Goal: Information Seeking & Learning: Learn about a topic

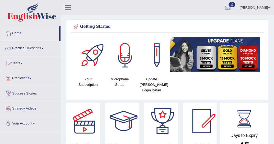
click at [23, 63] on span at bounding box center [22, 63] width 2 height 1
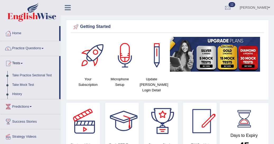
click at [20, 97] on link "History" at bounding box center [34, 95] width 49 height 10
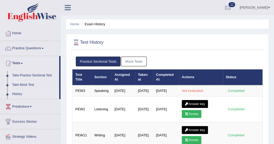
click at [45, 49] on link "Practice Questions" at bounding box center [30, 47] width 60 height 13
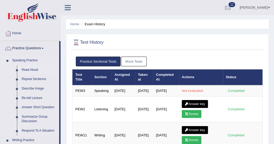
click at [39, 72] on link "Read Aloud" at bounding box center [39, 70] width 40 height 10
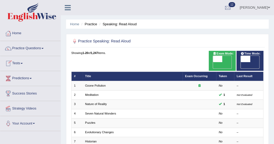
click at [23, 63] on span at bounding box center [22, 63] width 2 height 1
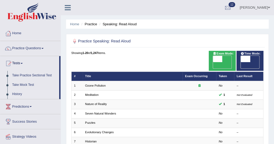
click at [21, 94] on link "History" at bounding box center [34, 95] width 49 height 10
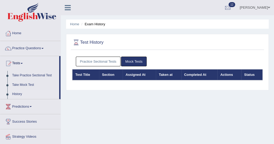
click at [93, 59] on link "Practice Sectional Tests" at bounding box center [98, 62] width 45 height 10
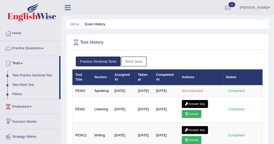
click at [27, 121] on link "Success Stories" at bounding box center [30, 121] width 60 height 13
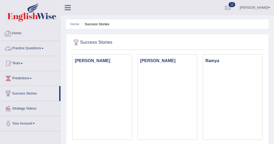
click at [51, 33] on link "Home" at bounding box center [30, 32] width 60 height 13
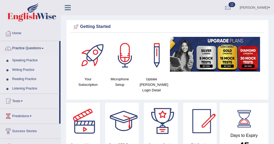
click at [23, 101] on span at bounding box center [22, 101] width 2 height 1
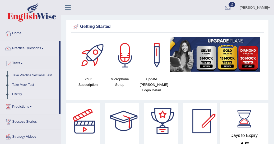
click at [19, 95] on link "History" at bounding box center [34, 95] width 49 height 10
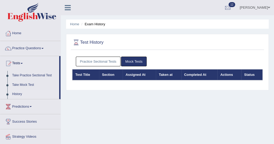
click at [91, 58] on link "Practice Sectional Tests" at bounding box center [98, 62] width 45 height 10
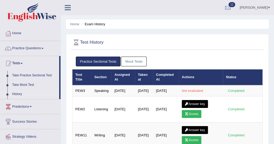
click at [44, 48] on link "Practice Questions" at bounding box center [30, 47] width 60 height 13
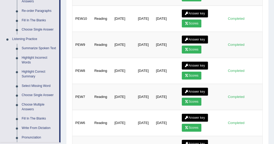
scroll to position [203, 0]
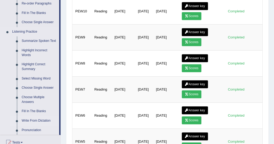
click at [36, 121] on link "Write From Dictation" at bounding box center [39, 121] width 40 height 10
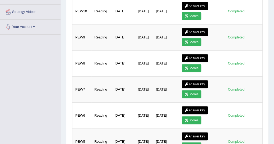
scroll to position [147, 0]
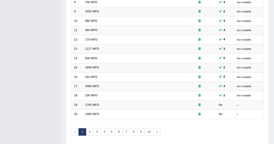
scroll to position [152, 0]
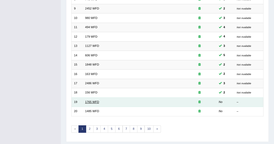
click at [95, 101] on link "1765 WFD" at bounding box center [92, 102] width 14 height 3
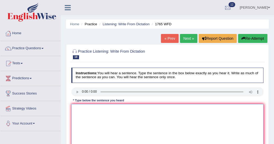
click at [77, 109] on textarea at bounding box center [167, 126] width 192 height 44
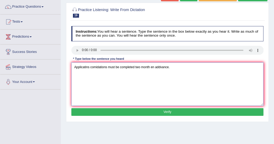
scroll to position [42, 0]
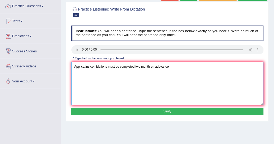
type textarea "Applicatins comidations must be completed two month en addvance."
click at [181, 111] on button "Verify" at bounding box center [167, 112] width 192 height 8
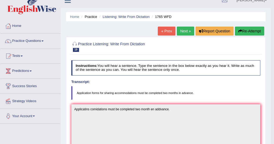
scroll to position [2, 0]
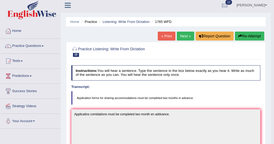
click at [245, 34] on button "Re-Attempt" at bounding box center [249, 36] width 29 height 9
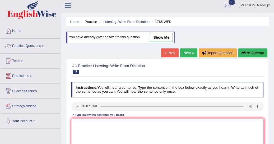
scroll to position [2, 0]
click at [75, 123] on textarea at bounding box center [167, 141] width 192 height 44
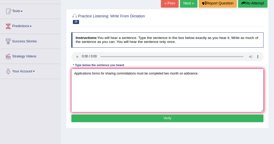
scroll to position [53, 0]
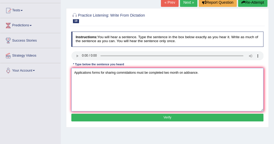
type textarea "Applications forms for sharing commidations must be completed two month on addv…"
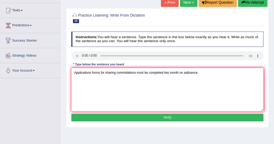
click at [220, 117] on button "Verify" at bounding box center [167, 118] width 192 height 8
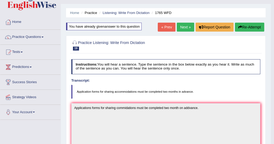
scroll to position [11, 0]
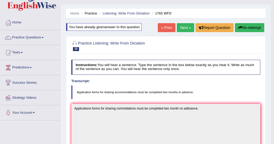
click at [250, 25] on button "Re-Attempt" at bounding box center [249, 27] width 29 height 9
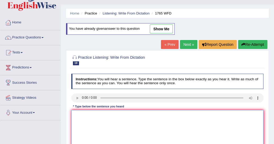
click at [75, 117] on textarea at bounding box center [167, 132] width 192 height 44
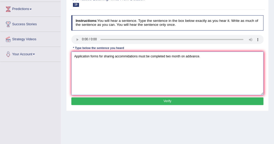
scroll to position [70, 0]
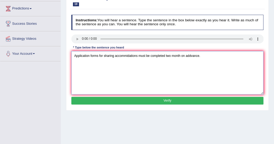
type textarea "Application forms for sharing accommidations must be completed two month on add…"
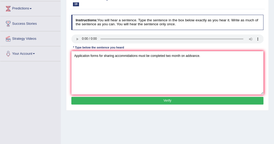
click at [177, 99] on button "Verify" at bounding box center [167, 101] width 192 height 8
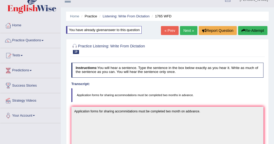
scroll to position [0, 0]
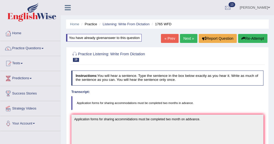
click at [187, 41] on link "Next »" at bounding box center [188, 38] width 17 height 9
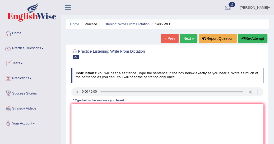
click at [23, 64] on span at bounding box center [22, 63] width 2 height 1
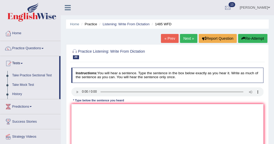
click at [21, 94] on link "History" at bounding box center [34, 95] width 49 height 10
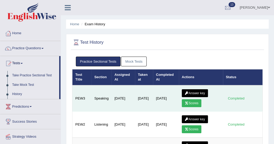
click at [190, 102] on link "Scores" at bounding box center [192, 103] width 20 height 8
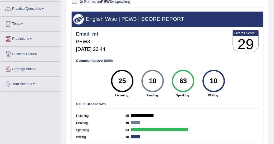
scroll to position [51, 0]
